Goal: Information Seeking & Learning: Find specific fact

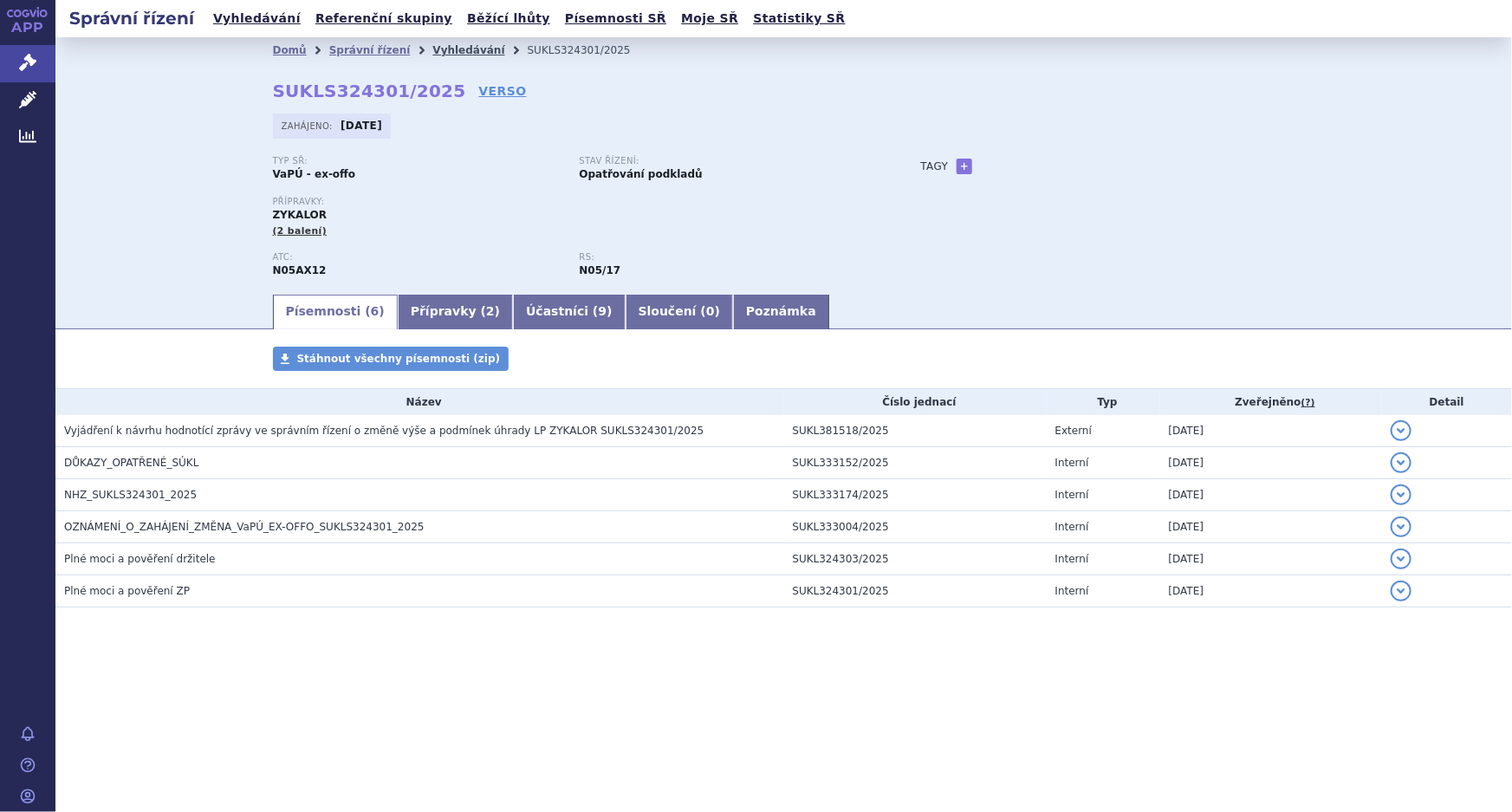
click at [460, 54] on link "Vyhledávání" at bounding box center [468, 50] width 72 height 12
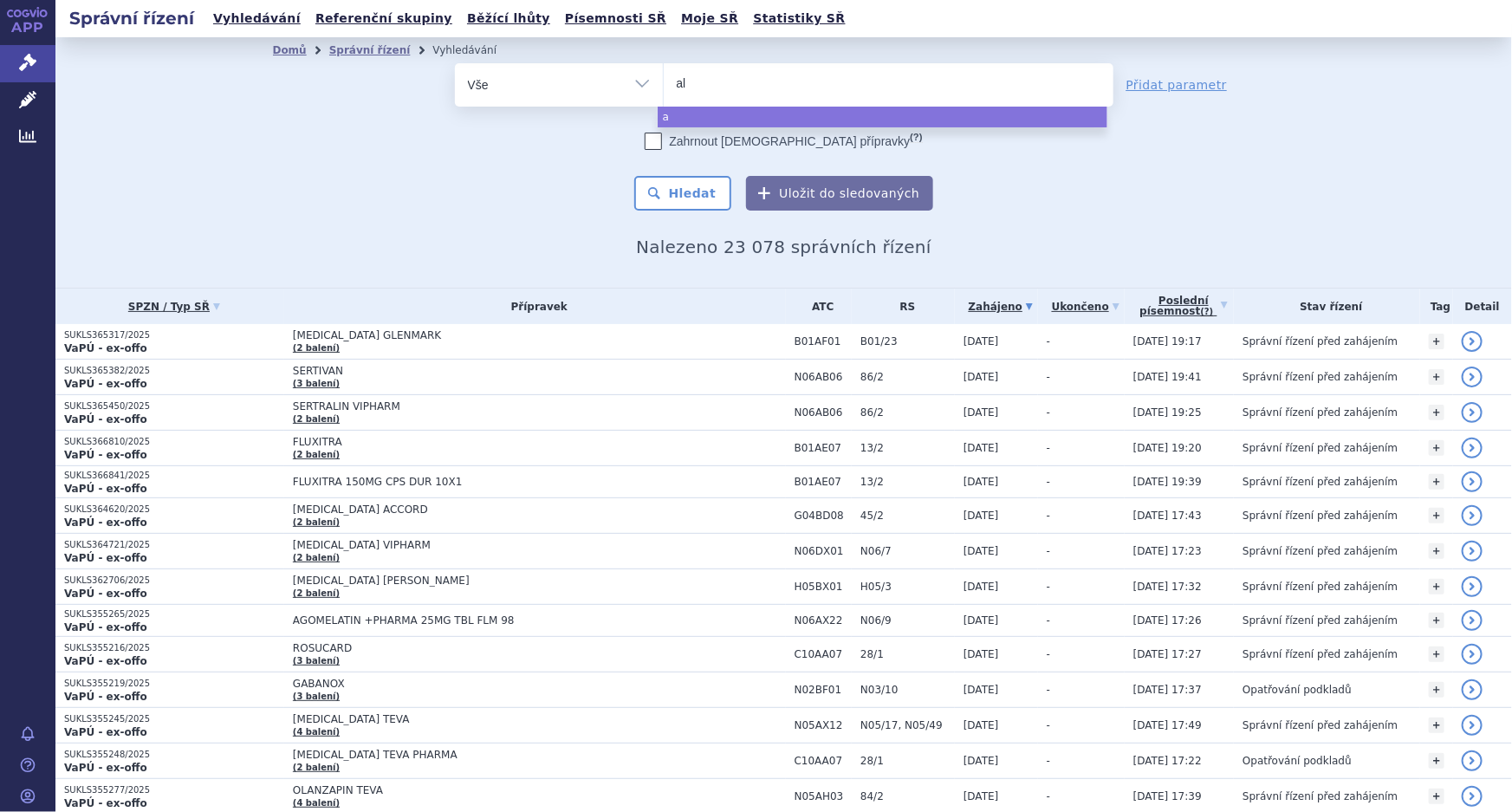
type input "alo"
type input "aloz"
type input "aloze"
type input "alozex"
select select "alozex"
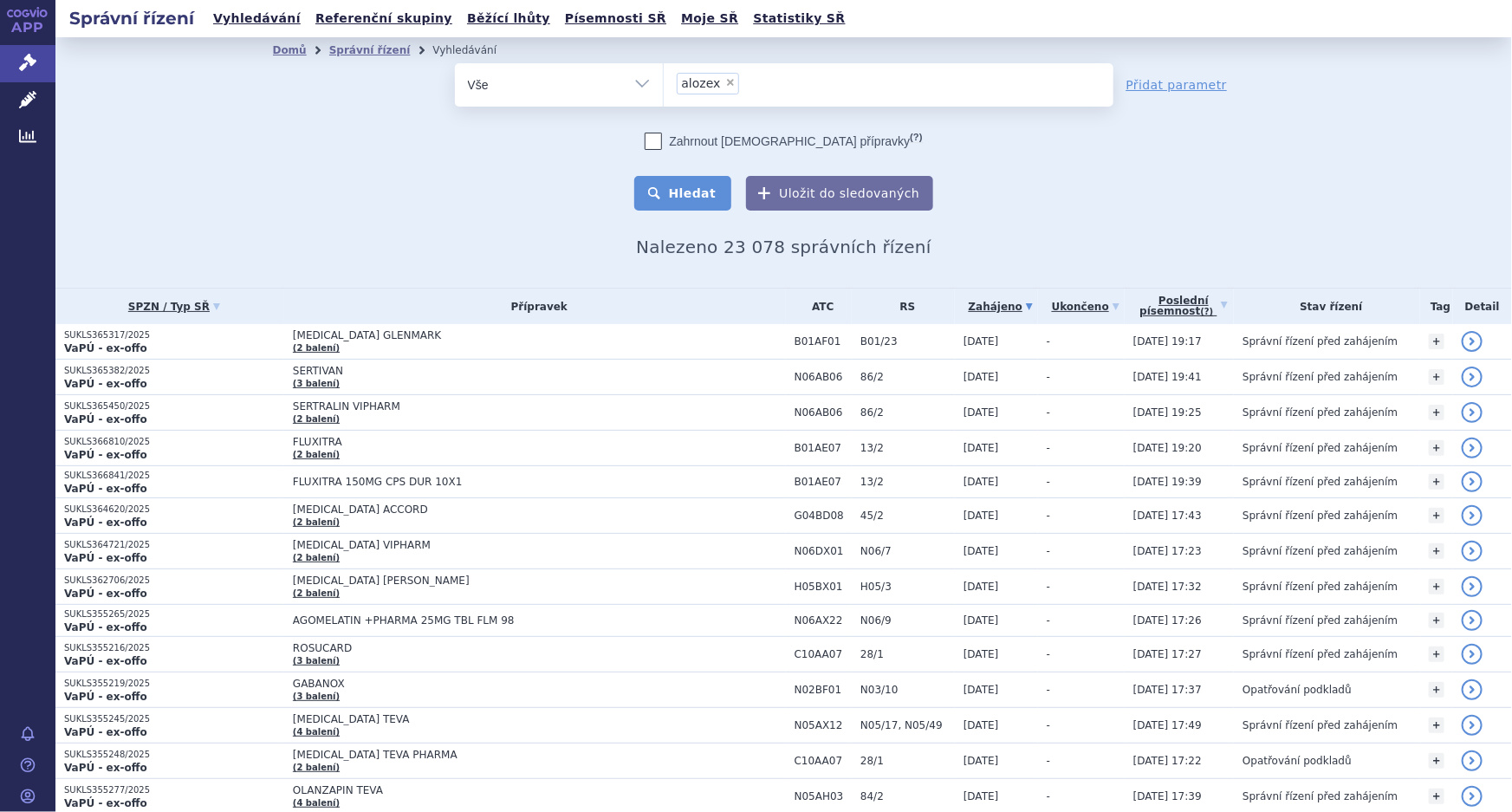
click at [691, 191] on button "Hledat" at bounding box center [683, 193] width 98 height 35
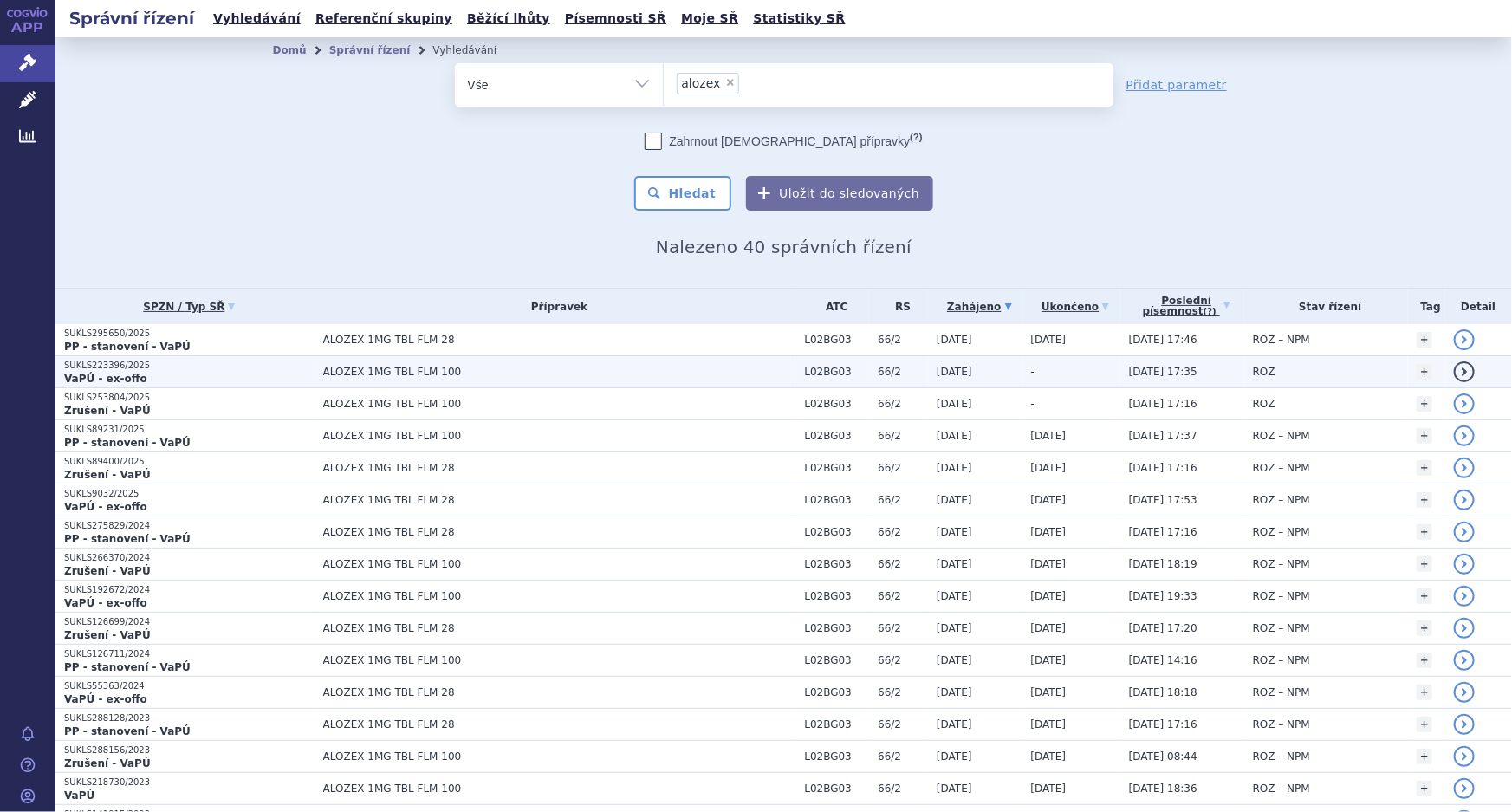
click at [501, 373] on span "ALOZEX 1MG TBL FLM 100" at bounding box center [540, 371] width 433 height 12
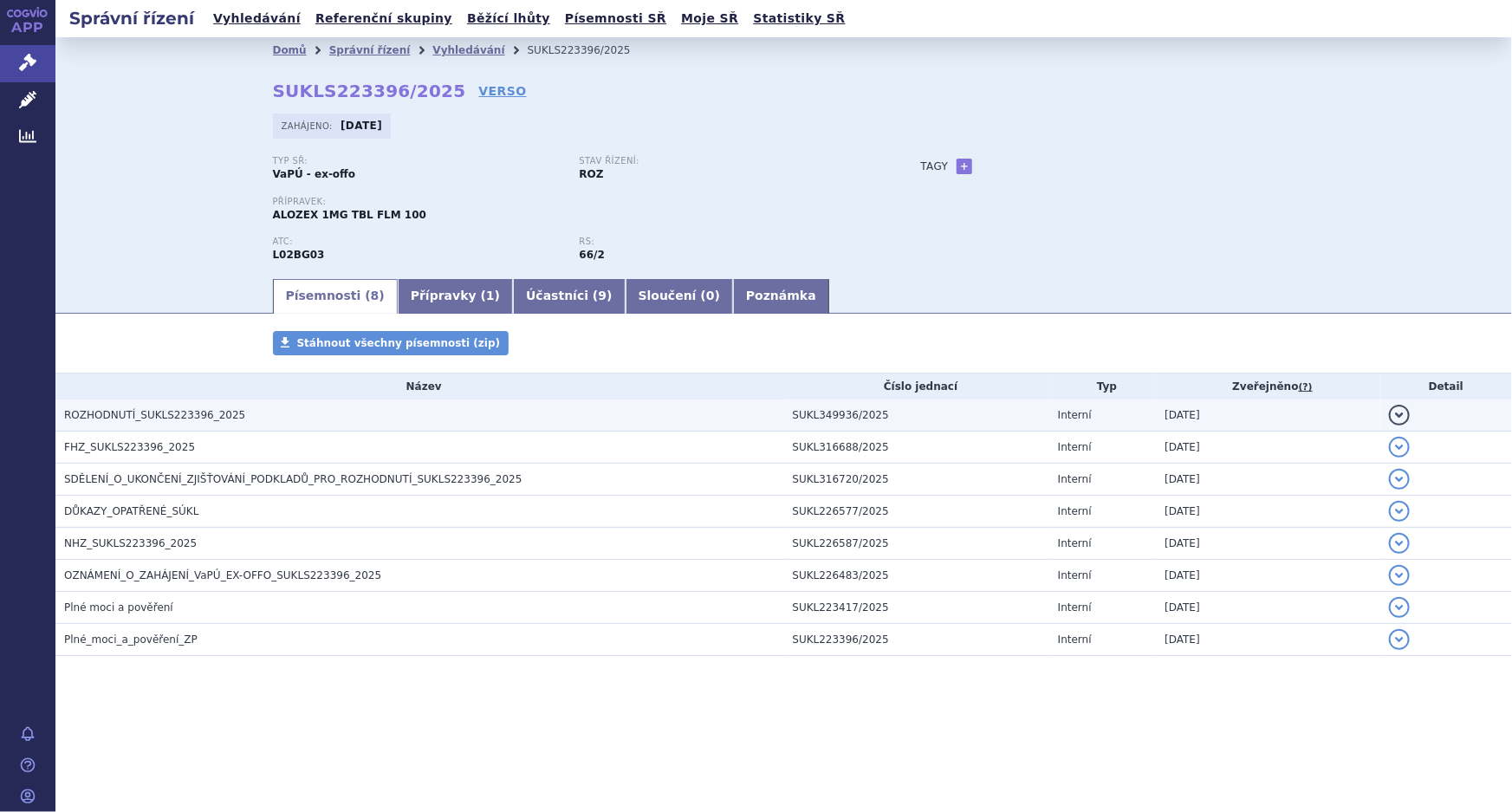
click at [191, 417] on span "ROZHODNUTÍ_SUKLS223396_2025" at bounding box center [154, 414] width 181 height 12
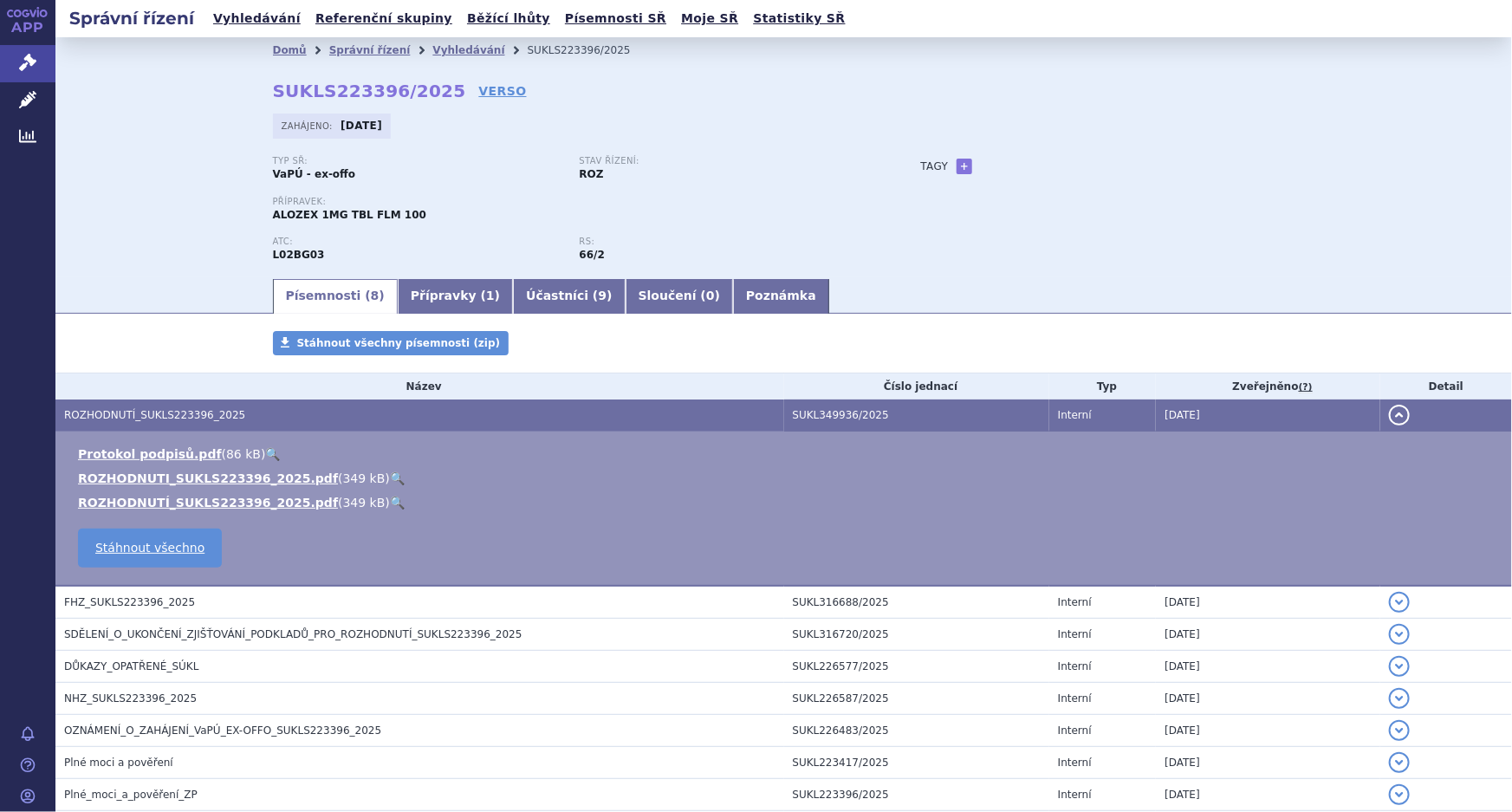
click at [746, 146] on div "Zahájeno: [DATE]" at bounding box center [784, 131] width 1022 height 34
